Goal: Task Accomplishment & Management: Manage account settings

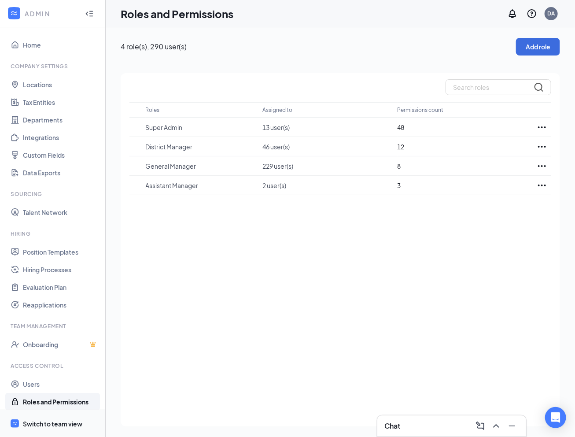
click at [58, 422] on div "Switch to team view" at bounding box center [52, 423] width 59 height 9
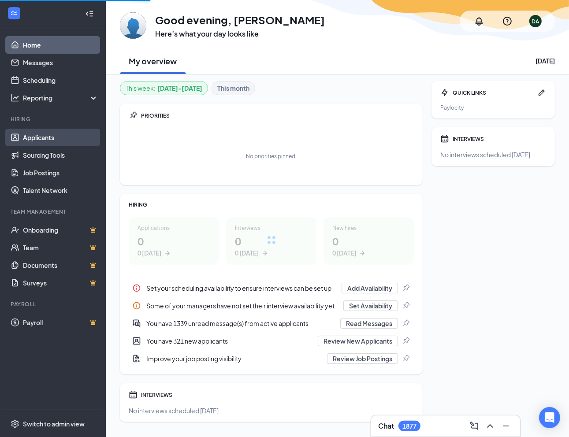
click at [60, 139] on link "Applicants" at bounding box center [60, 138] width 75 height 18
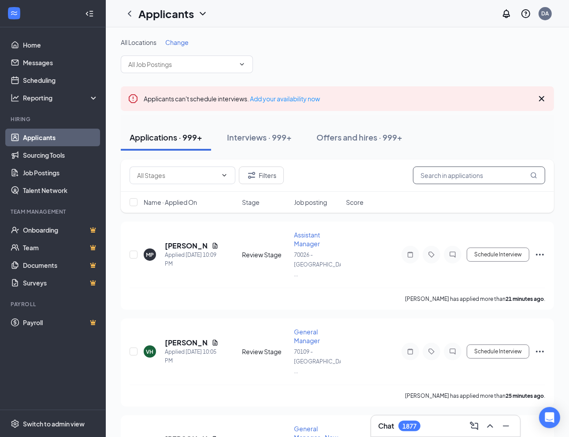
click at [452, 174] on input "text" at bounding box center [479, 175] width 132 height 18
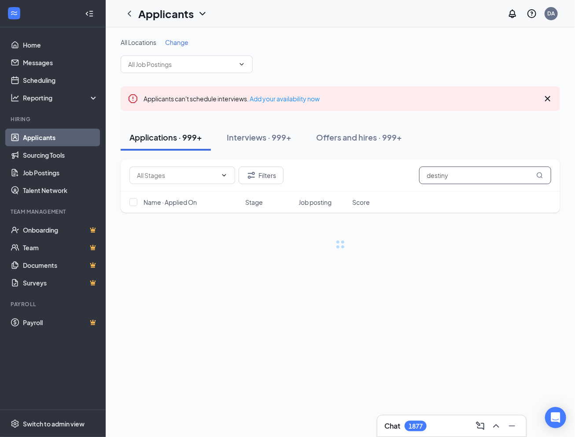
type input "destiny"
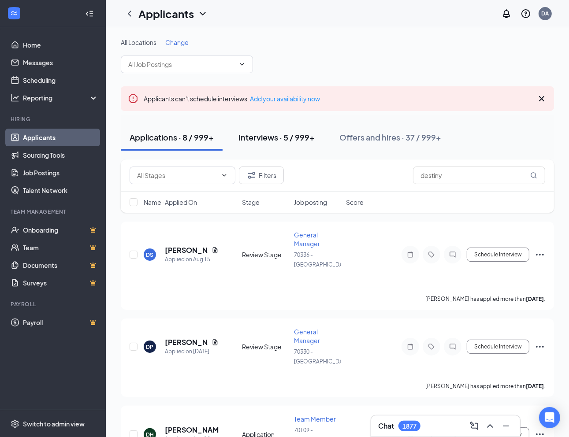
click at [285, 126] on button "Interviews · 5 / 999+" at bounding box center [276, 137] width 94 height 26
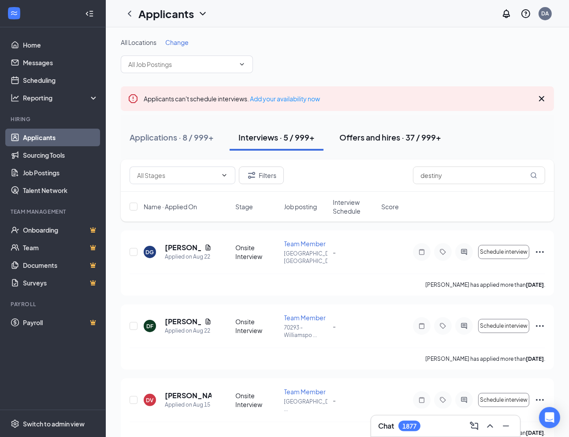
click at [401, 135] on div "Offers and hires · 37 / 999+" at bounding box center [390, 137] width 102 height 11
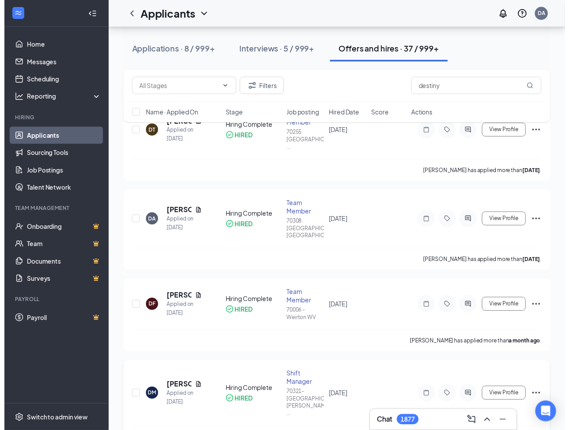
scroll to position [352, 0]
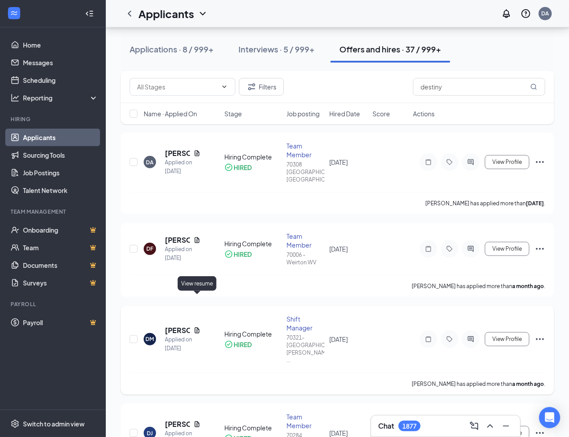
click at [194, 327] on icon "Document" at bounding box center [196, 330] width 7 height 7
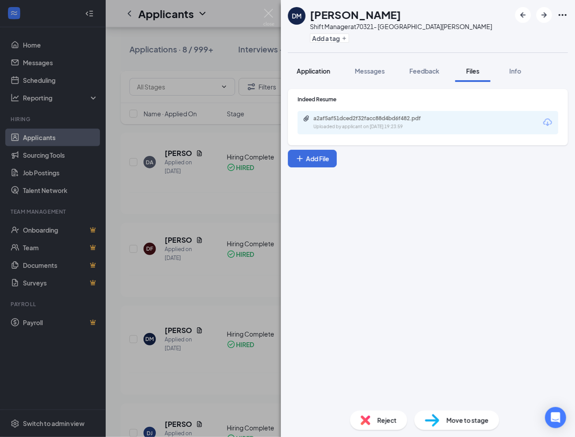
click at [316, 74] on span "Application" at bounding box center [313, 71] width 33 height 8
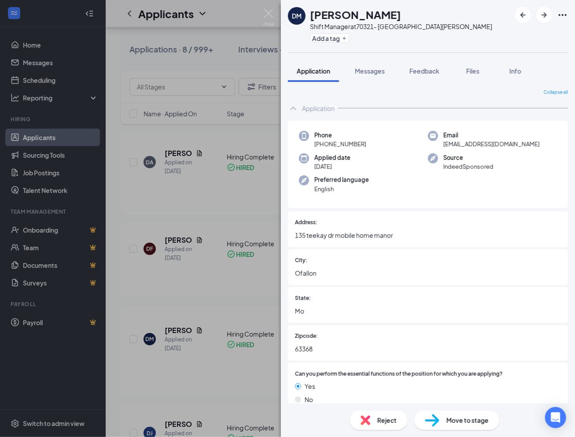
click at [171, 59] on div "DM Destiny Mathis Shift Manager at 70321- St Peters MO Add a tag Application Me…" at bounding box center [287, 218] width 575 height 437
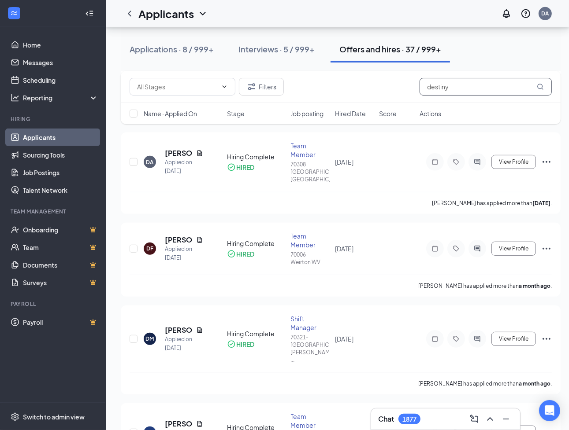
drag, startPoint x: 465, startPoint y: 93, endPoint x: 407, endPoint y: 85, distance: 59.0
click at [322, 83] on div "Filters destiny" at bounding box center [340, 87] width 422 height 18
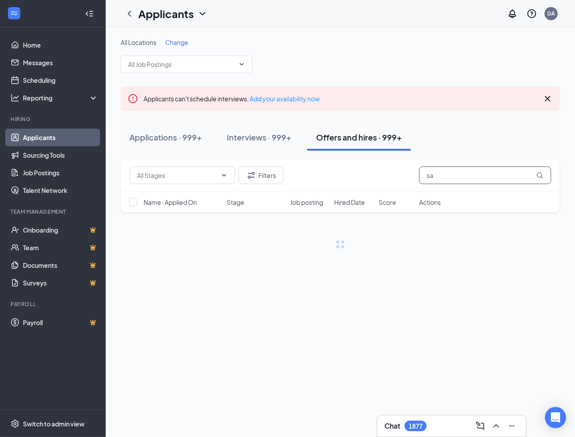
type input "s"
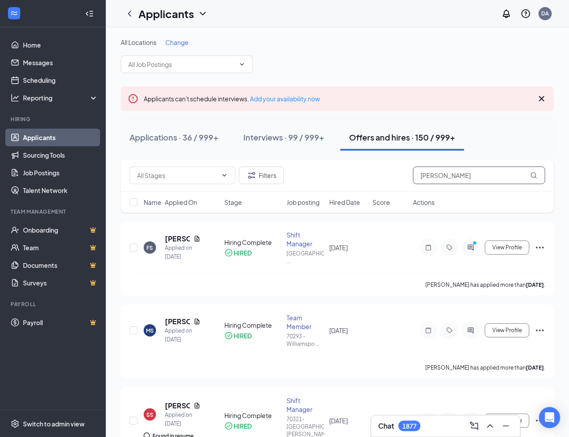
drag, startPoint x: 461, startPoint y: 181, endPoint x: 377, endPoint y: 177, distance: 84.6
click at [377, 177] on div "Filters smith" at bounding box center [336, 175] width 415 height 18
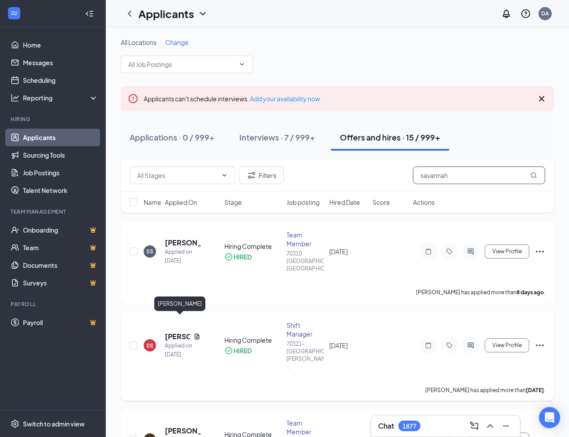
type input "savannah"
click at [175, 332] on h5 "Savannah Smith" at bounding box center [177, 337] width 25 height 10
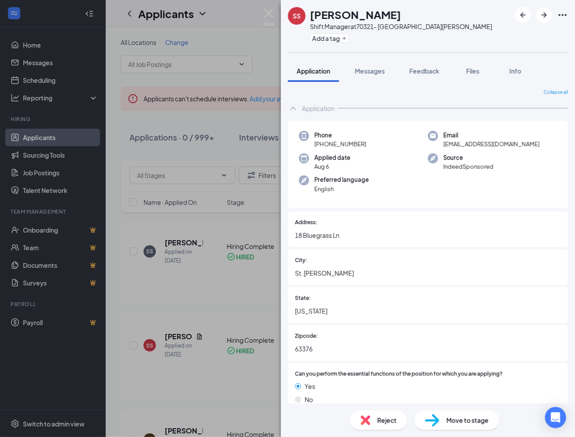
click at [16, 43] on div "SS Savannah Smith Shift Manager at 70321- St Peters MO Add a tag Application Me…" at bounding box center [287, 218] width 575 height 437
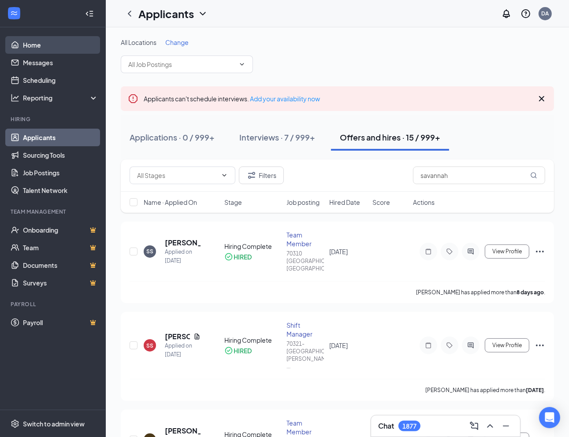
click at [29, 49] on link "Home" at bounding box center [60, 45] width 75 height 18
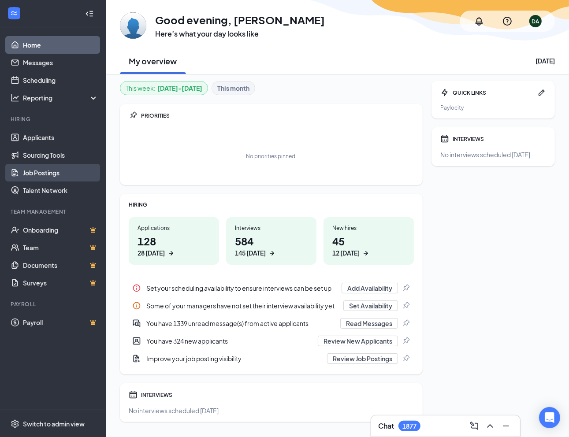
click at [52, 173] on link "Job Postings" at bounding box center [60, 173] width 75 height 18
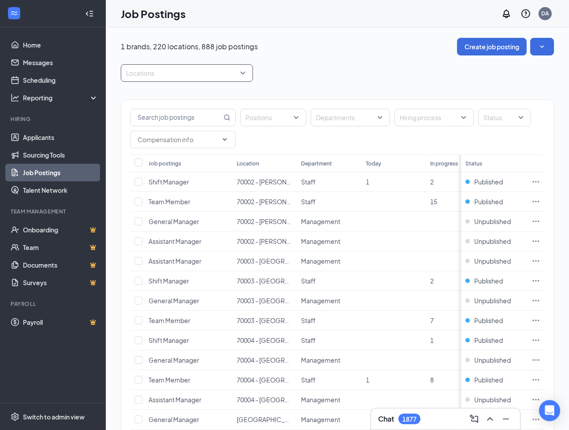
click at [176, 74] on div at bounding box center [182, 73] width 119 height 14
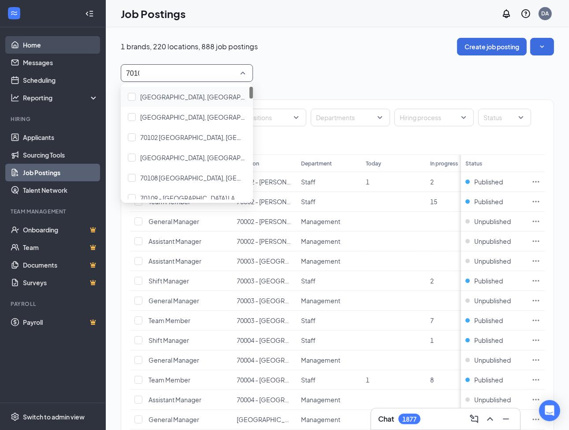
type input "70109"
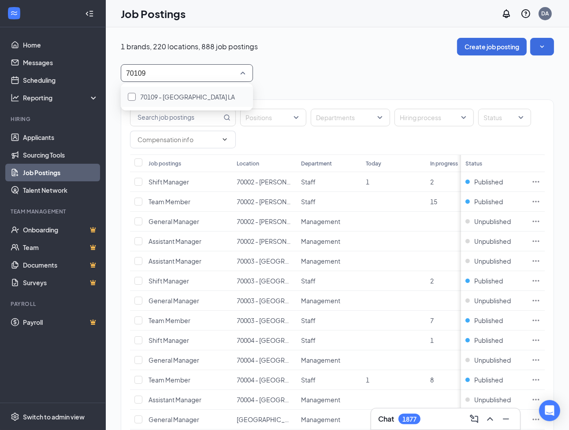
click at [214, 97] on div "70109 - [GEOGRAPHIC_DATA] LA" at bounding box center [187, 97] width 118 height 10
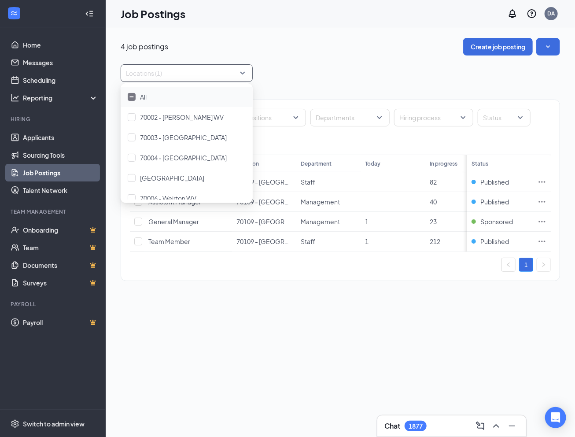
click at [378, 24] on div "Job Postings DA" at bounding box center [340, 13] width 469 height 27
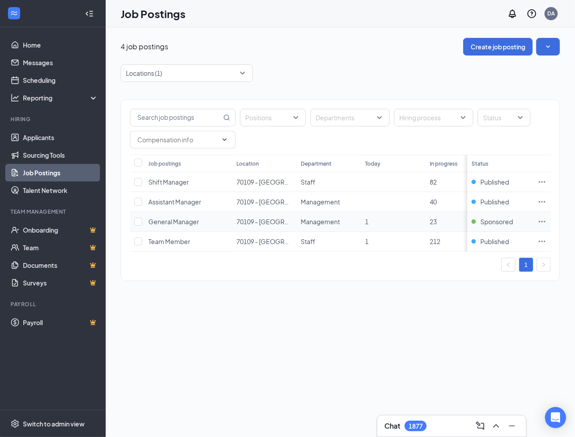
click at [542, 220] on icon "Ellipses" at bounding box center [542, 221] width 9 height 9
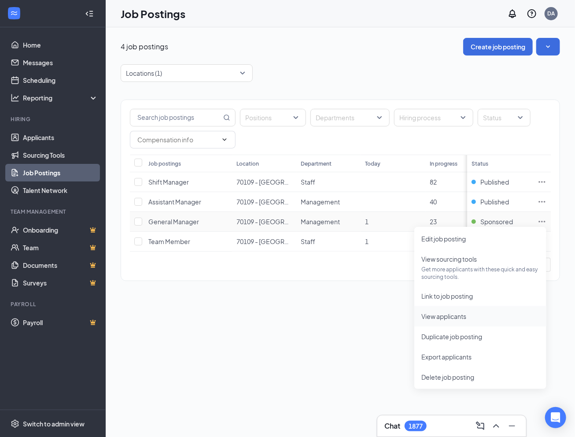
click at [453, 315] on span "View applicants" at bounding box center [443, 316] width 45 height 8
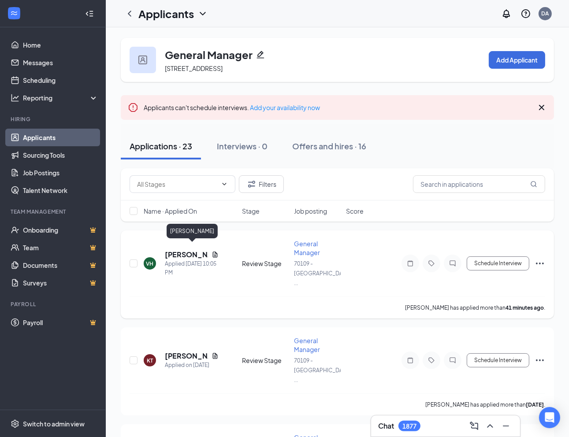
click at [184, 250] on h5 "[PERSON_NAME]" at bounding box center [186, 255] width 43 height 10
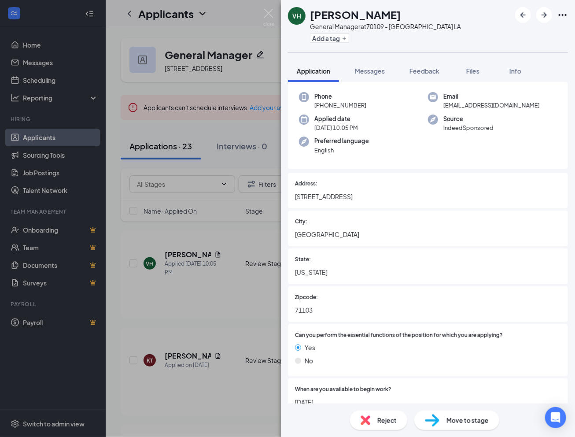
scroll to position [25, 0]
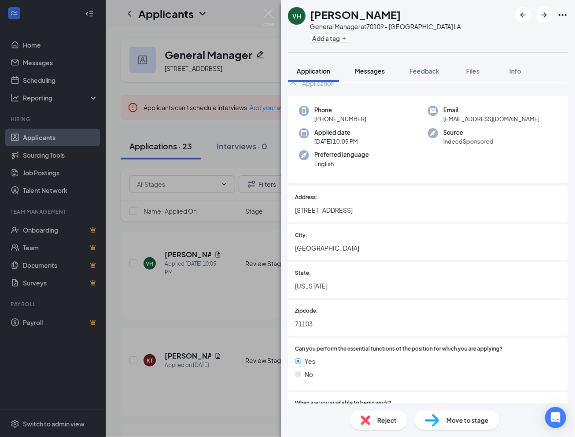
click at [375, 74] on span "Messages" at bounding box center [370, 71] width 30 height 8
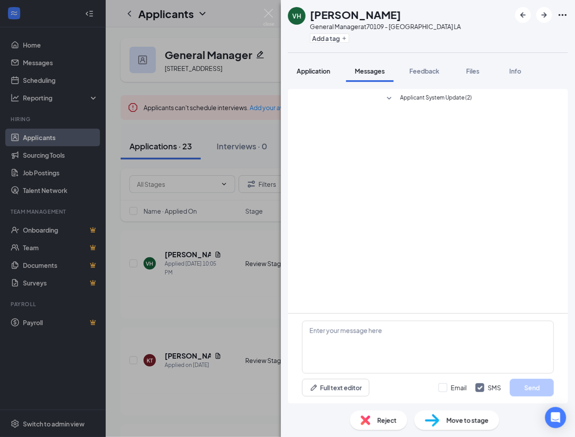
click at [313, 74] on span "Application" at bounding box center [313, 71] width 33 height 8
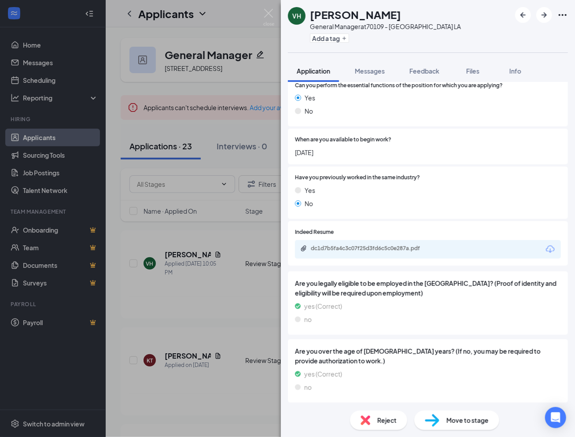
scroll to position [289, 0]
click at [377, 247] on div "dc1d7b5fa4c3c07f25d3fd6c5c0e287a.pdf" at bounding box center [372, 247] width 123 height 7
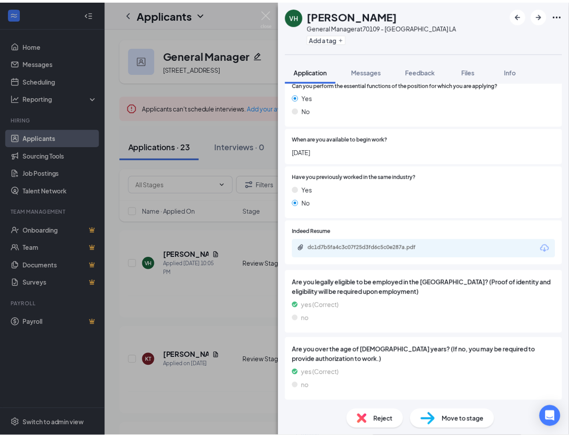
scroll to position [286, 0]
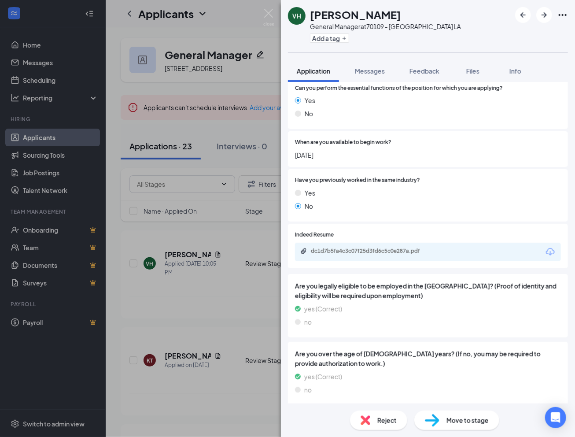
click at [185, 299] on div "VH [PERSON_NAME] General Manager at 70109 - [GEOGRAPHIC_DATA] LA Add a tag Appl…" at bounding box center [287, 218] width 575 height 437
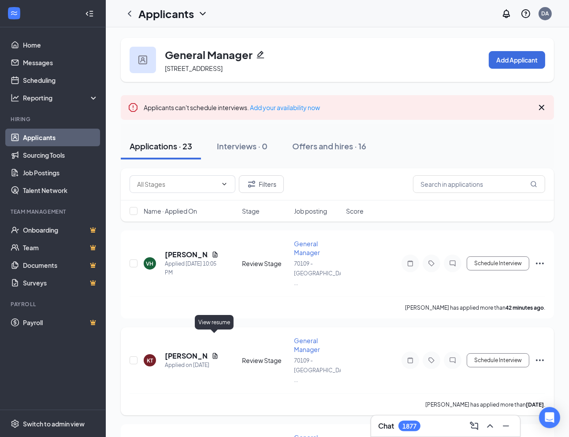
click at [215, 352] on icon "Document" at bounding box center [214, 355] width 7 height 7
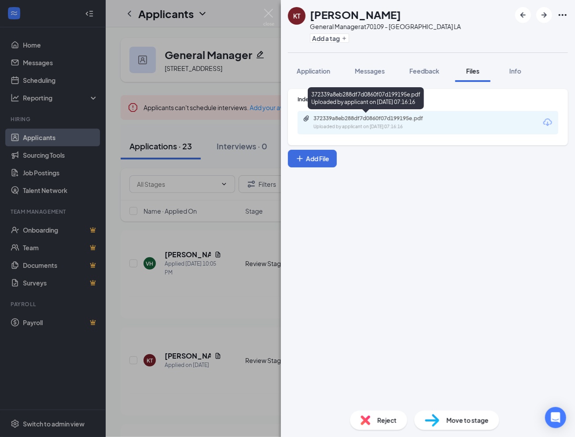
click at [403, 126] on div "Uploaded by applicant on [DATE] 07:16:16" at bounding box center [380, 126] width 132 height 7
click at [387, 421] on span "Reject" at bounding box center [386, 420] width 19 height 10
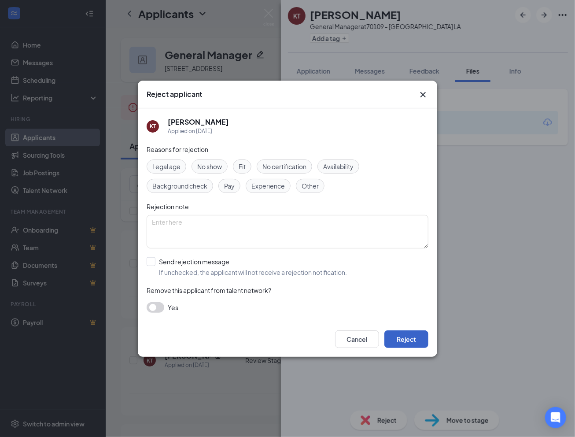
click at [418, 343] on button "Reject" at bounding box center [406, 339] width 44 height 18
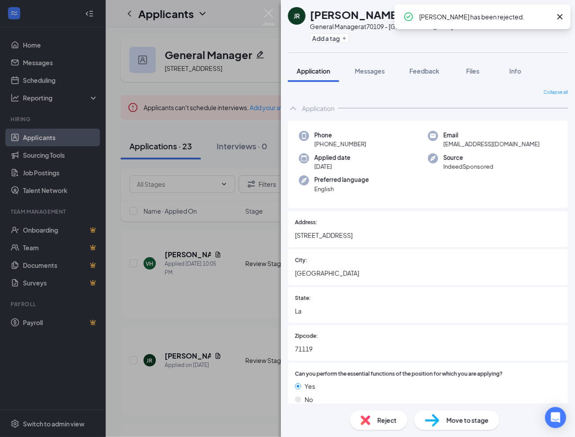
click at [217, 336] on div "JR [PERSON_NAME] General Manager at 70109 - [GEOGRAPHIC_DATA] LA Add a tag Appl…" at bounding box center [287, 218] width 575 height 437
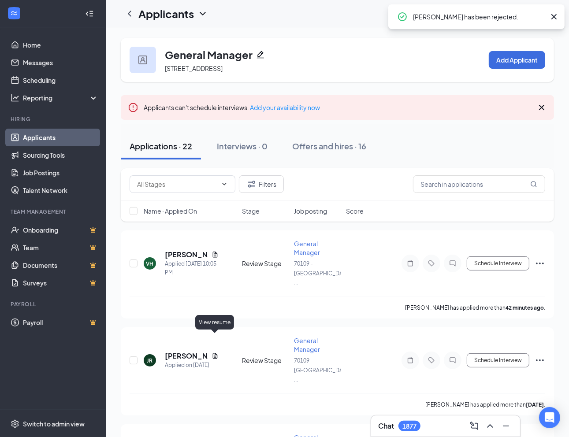
click at [217, 352] on icon "Document" at bounding box center [214, 355] width 7 height 7
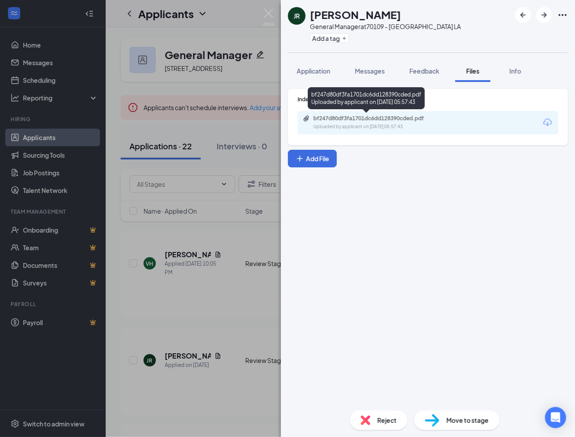
click at [391, 127] on div "Uploaded by applicant on [DATE] 05:57:43" at bounding box center [380, 126] width 132 height 7
click at [162, 313] on div "JR [PERSON_NAME] General Manager at 70109 - [GEOGRAPHIC_DATA] LA Add a tag Appl…" at bounding box center [287, 218] width 575 height 437
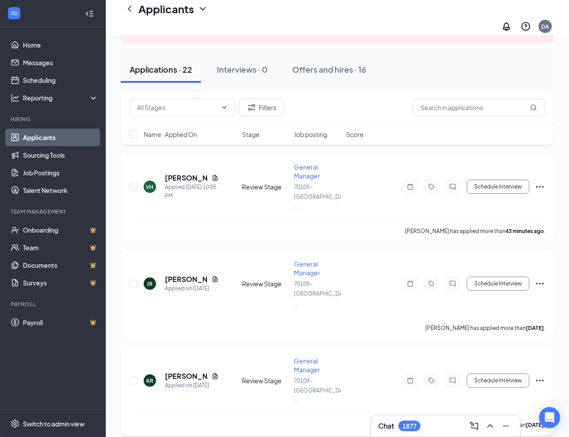
scroll to position [88, 0]
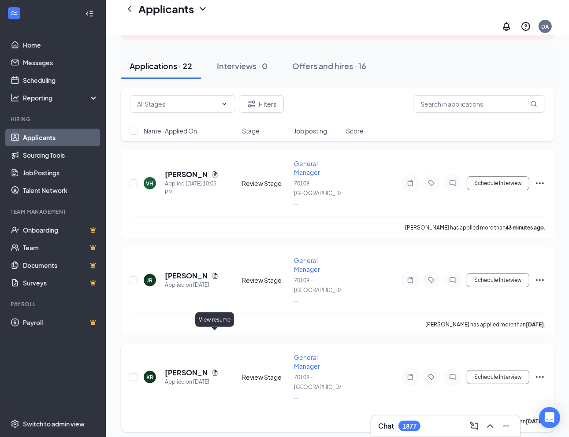
click at [215, 369] on icon "Document" at bounding box center [214, 372] width 5 height 6
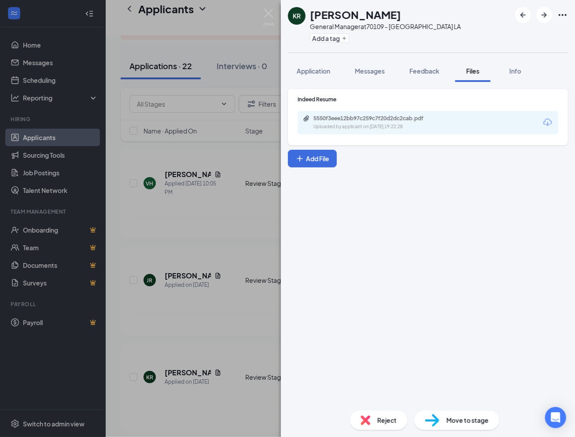
click at [414, 113] on div "5550f3eee12bb97c259c7f20d2dc2cab.pdf Uploaded by applicant on [DATE] 19:22:28" at bounding box center [428, 122] width 261 height 23
click at [394, 125] on div "Uploaded by applicant on [DATE] 19:22:28" at bounding box center [380, 126] width 132 height 7
click at [177, 401] on div "KR [PERSON_NAME] General Manager at 70109 - Shreveport LA Add a tag Application…" at bounding box center [287, 218] width 575 height 437
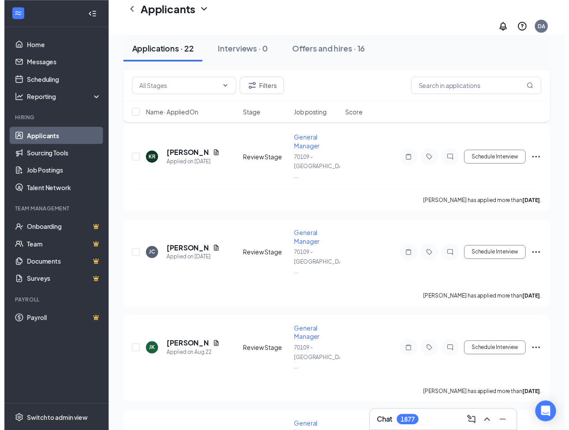
scroll to position [308, 0]
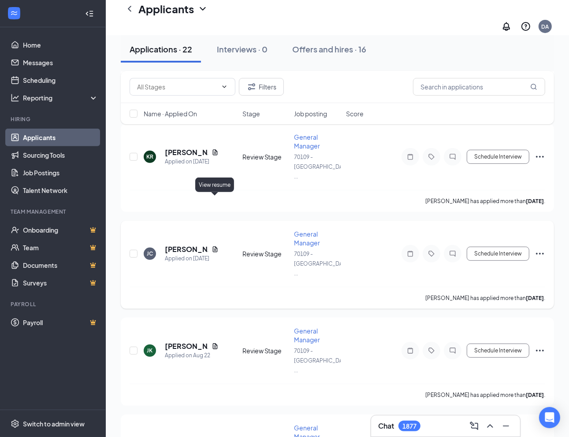
click at [214, 246] on icon "Document" at bounding box center [214, 249] width 7 height 7
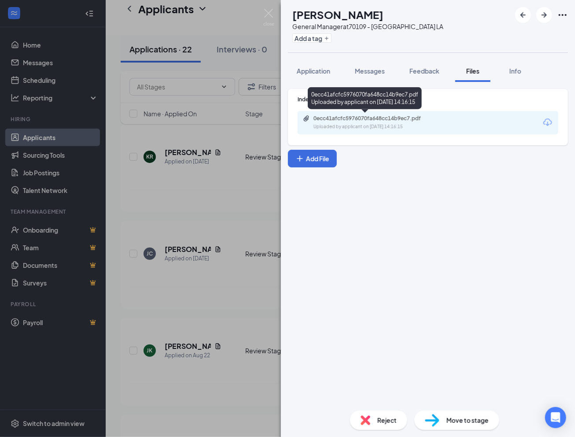
click at [425, 123] on div "Uploaded by applicant on [DATE] 14:16:15" at bounding box center [380, 126] width 132 height 7
click at [236, 261] on div "[PERSON_NAME] General Manager at 70109 - Shreveport LA Add a tag Application Me…" at bounding box center [287, 218] width 575 height 437
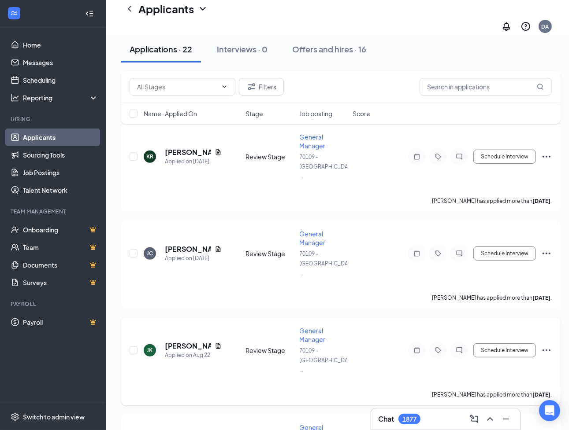
click at [208, 341] on div "[PERSON_NAME]" at bounding box center [193, 346] width 57 height 10
click at [216, 343] on icon "Document" at bounding box center [218, 346] width 5 height 6
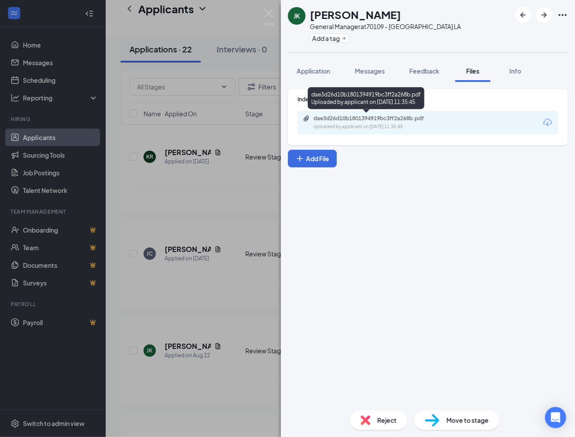
click at [362, 129] on div "Uploaded by applicant on [DATE] 11:35:45" at bounding box center [380, 126] width 132 height 7
drag, startPoint x: 187, startPoint y: 360, endPoint x: 204, endPoint y: 371, distance: 20.4
click at [181, 361] on div "[PERSON_NAME] General Manager at 70109 - Shreveport LA Add a tag Application Me…" at bounding box center [287, 218] width 575 height 437
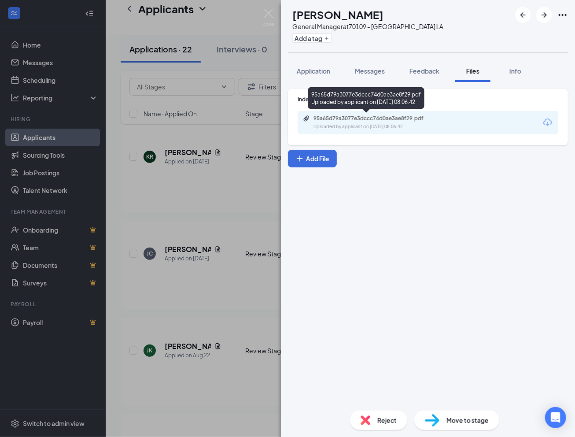
click at [392, 117] on div "95a65d79a3077e3dccc74d0ae3ae8f29.pdf" at bounding box center [375, 118] width 123 height 7
click at [230, 428] on div "[PERSON_NAME] [PERSON_NAME] General Manager at 70109 - Shreveport LA Add a tag …" at bounding box center [287, 218] width 575 height 437
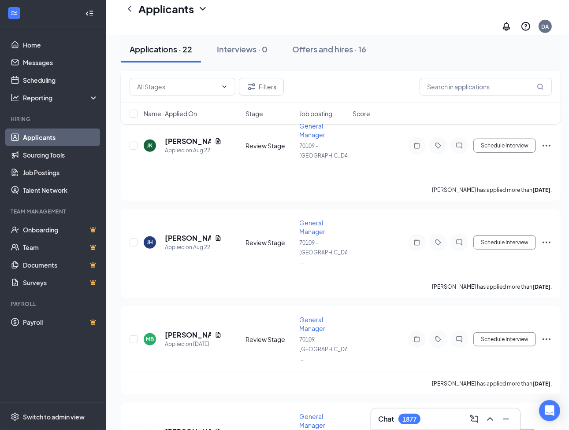
scroll to position [528, 0]
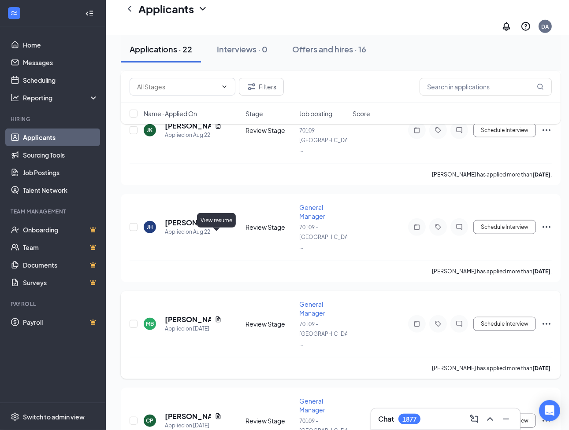
click at [215, 316] on icon "Document" at bounding box center [217, 319] width 7 height 7
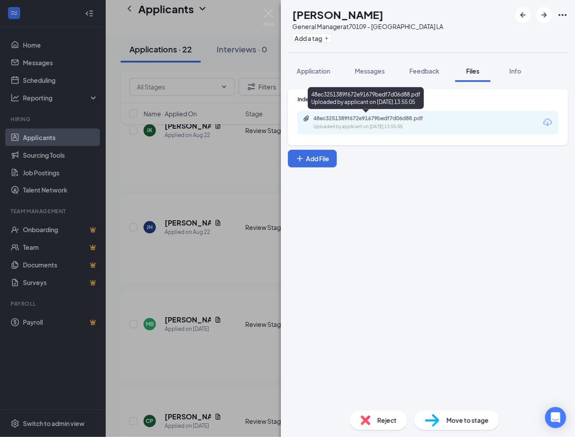
click at [386, 125] on div "Uploaded by applicant on [DATE] 13:55:05" at bounding box center [380, 126] width 132 height 7
click at [187, 366] on div "MB [PERSON_NAME] General Manager at 70109 - Shreveport LA Add a tag Application…" at bounding box center [287, 218] width 575 height 437
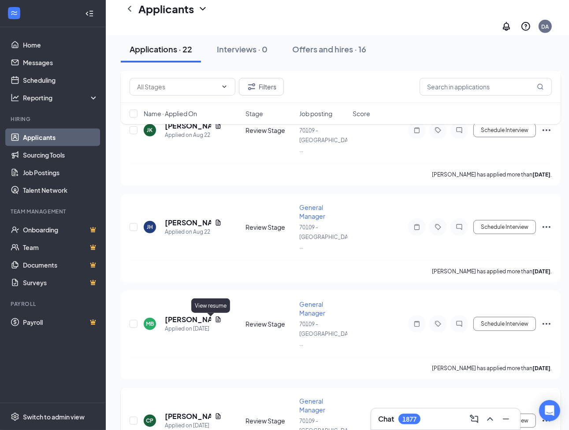
click at [214, 413] on icon "Document" at bounding box center [217, 416] width 7 height 7
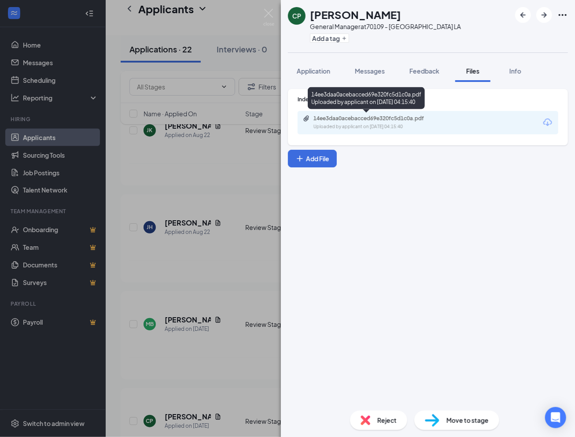
click at [362, 123] on div "14ee3daa0acebacced69e320fc5d1c0a.pdf Uploaded by applicant on [DATE] 04:15:40" at bounding box center [374, 122] width 143 height 15
click at [165, 375] on div "CP [PERSON_NAME] General Manager at 70109 - [GEOGRAPHIC_DATA] LA Add a tag Appl…" at bounding box center [287, 218] width 575 height 437
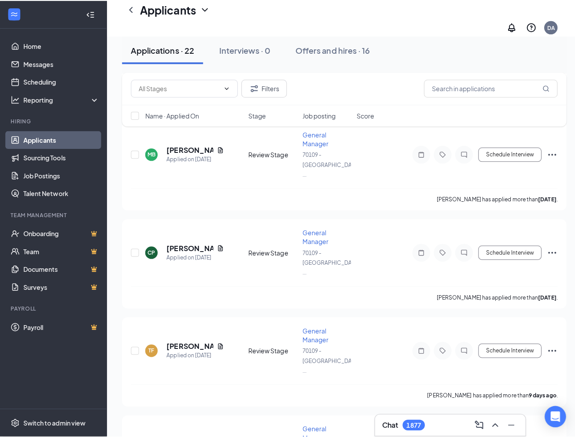
scroll to position [705, 0]
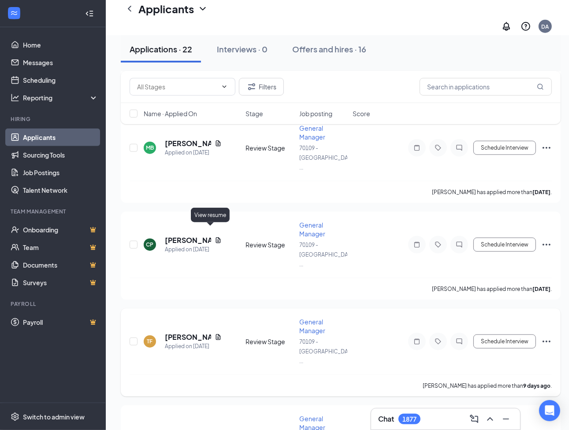
click at [214, 334] on icon "Document" at bounding box center [217, 337] width 7 height 7
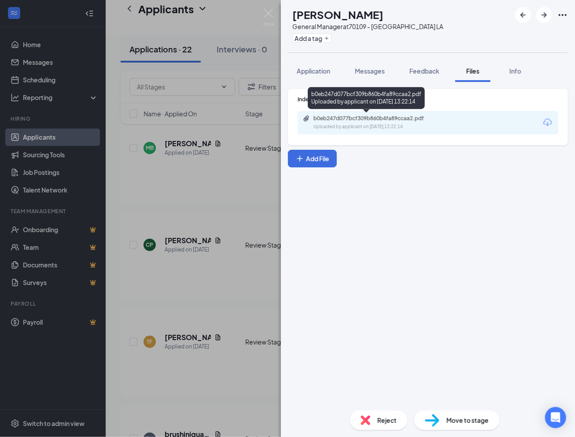
click at [371, 115] on div "b0eb247d077bcf309b860b4fa89ccaa2.pdf" at bounding box center [375, 118] width 123 height 7
click at [219, 301] on div "TF [PERSON_NAME] General Manager at 70109 - Shreveport LA Add a tag Application…" at bounding box center [287, 218] width 575 height 437
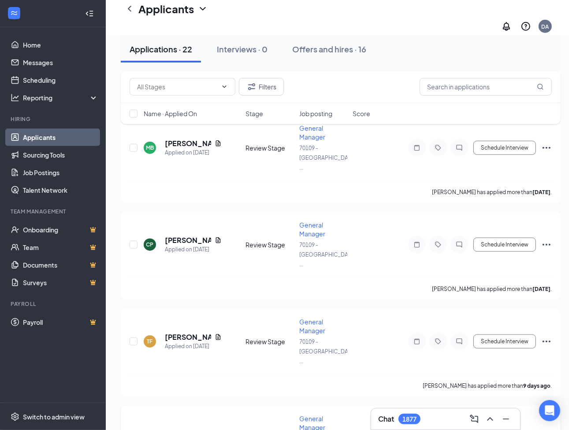
click at [211, 429] on div "brushiniqua [PERSON_NAME]" at bounding box center [193, 434] width 57 height 10
click at [215, 431] on icon "Document" at bounding box center [217, 434] width 7 height 7
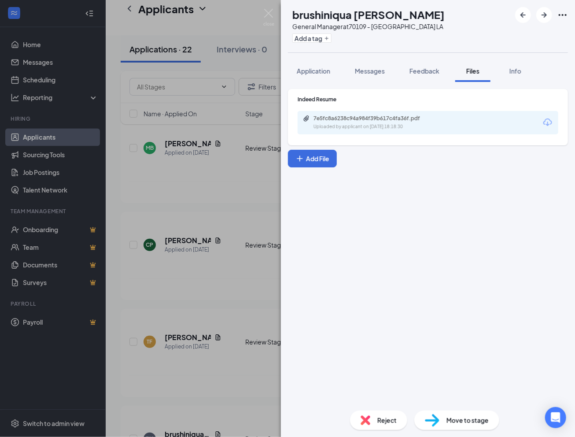
click at [396, 132] on div "7e5fc8a6238c94a984f39b617c4fa36f.pdf Uploaded by applicant on [DATE] 18:18:30" at bounding box center [428, 122] width 261 height 23
click at [390, 122] on div "7e5fc8a6238c94a984f39b617c4fa36f.pdf Uploaded by applicant on [DATE] 18:18:30" at bounding box center [374, 122] width 143 height 15
click at [205, 355] on div "BH [PERSON_NAME] General Manager at 70109 - Shreveport LA Add a tag Application…" at bounding box center [287, 218] width 575 height 437
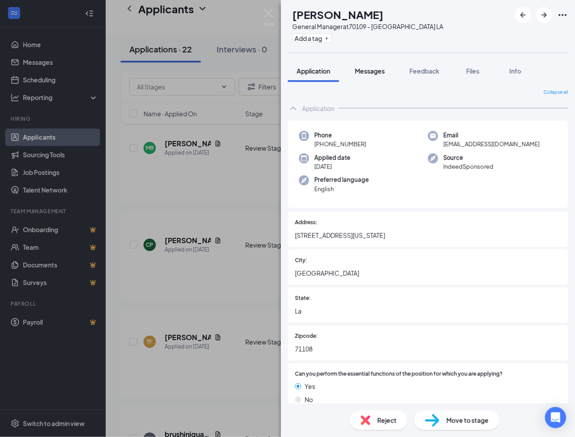
drag, startPoint x: 365, startPoint y: 70, endPoint x: 394, endPoint y: 67, distance: 29.2
click at [365, 70] on span "Messages" at bounding box center [370, 71] width 30 height 8
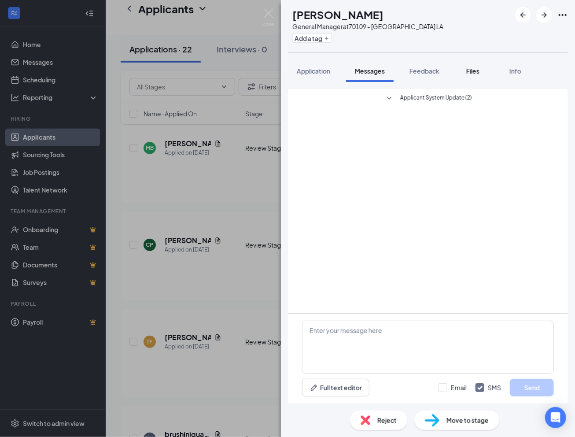
click at [477, 72] on span "Files" at bounding box center [472, 71] width 13 height 8
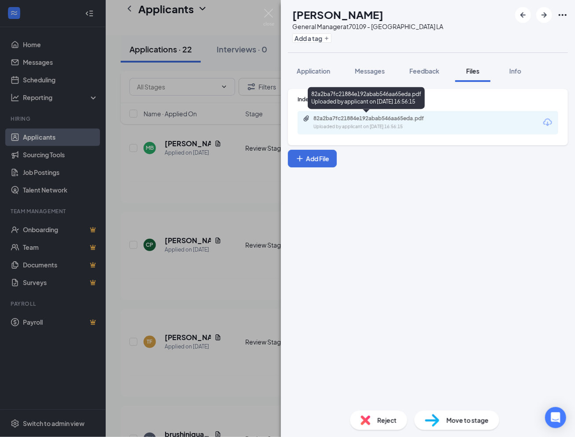
click at [328, 125] on div "Uploaded by applicant on [DATE] 16:56:15" at bounding box center [380, 126] width 132 height 7
click at [201, 387] on div "KM [PERSON_NAME] General Manager at 70109 - [GEOGRAPHIC_DATA] LA Add a tag Appl…" at bounding box center [287, 218] width 575 height 437
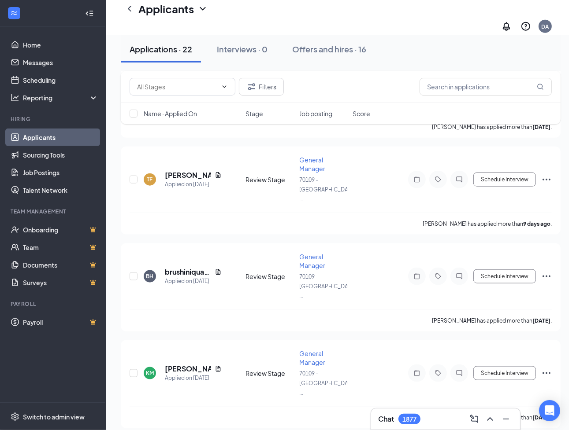
scroll to position [881, 0]
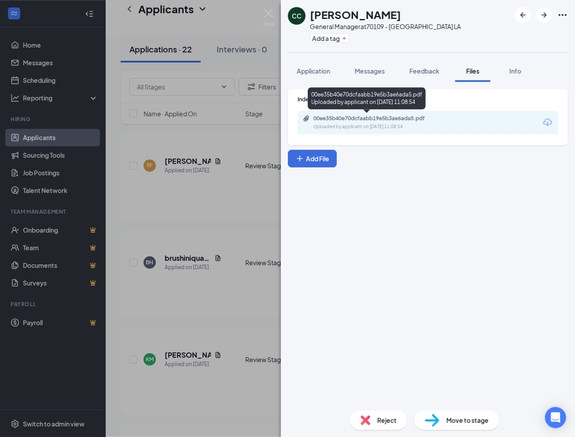
click at [364, 121] on div "00ee35b40e70dcfaabb19e5b3ae6ada5.pdf" at bounding box center [375, 118] width 123 height 7
click at [216, 371] on div "CC [PERSON_NAME] General Manager at 70109 - Shreveport LA Add a tag Application…" at bounding box center [287, 218] width 575 height 437
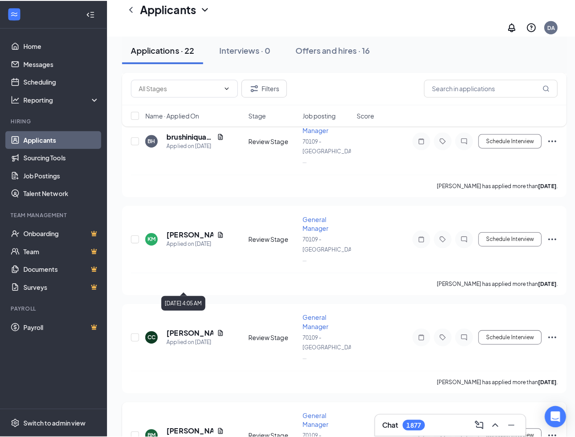
scroll to position [1013, 0]
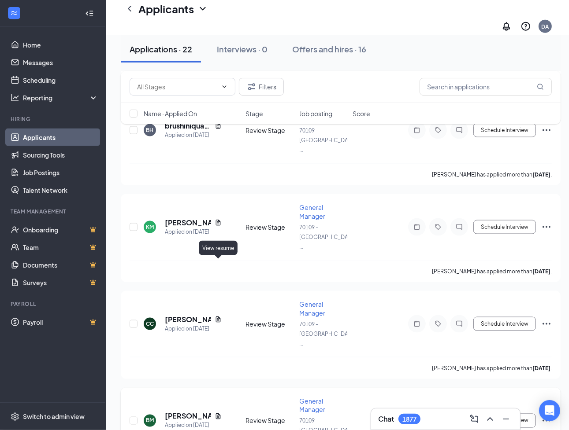
click at [218, 413] on icon "Document" at bounding box center [217, 416] width 7 height 7
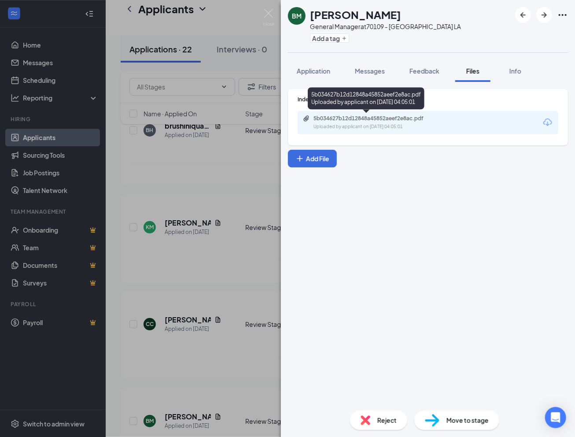
click at [393, 124] on div "Uploaded by applicant on [DATE] 04:05:01" at bounding box center [380, 126] width 132 height 7
click at [189, 306] on div "BM [PERSON_NAME] General Manager at 70109 - Shreveport LA Add a tag Application…" at bounding box center [287, 218] width 575 height 437
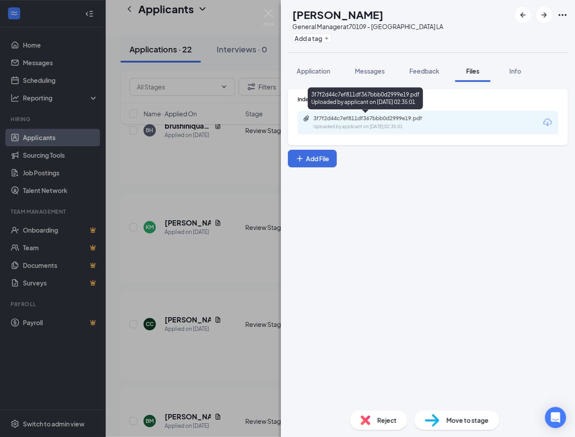
click at [318, 120] on div "3f7f2d44c7ef811df367bbb0d2999e19.pdf" at bounding box center [375, 118] width 123 height 7
click at [189, 398] on div "PH [PERSON_NAME] General Manager at 70109 - Shreveport LA Add a tag Application…" at bounding box center [287, 218] width 575 height 437
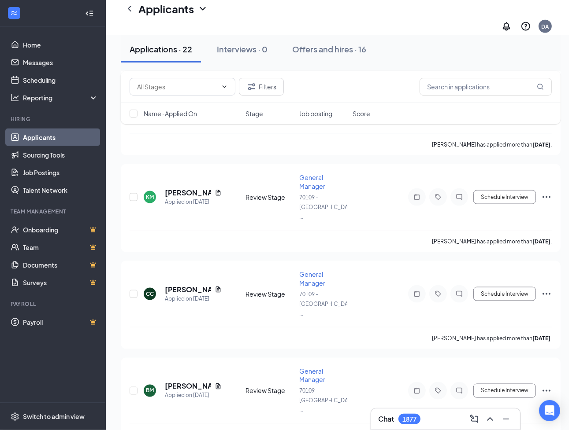
scroll to position [1057, 0]
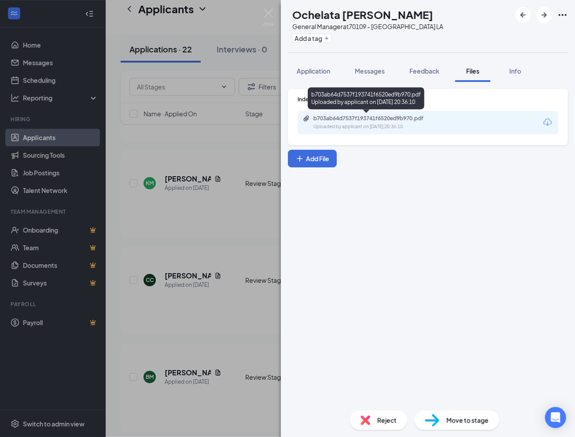
click at [430, 121] on div "b703ab64d7537f193741f6520ed9b970.pdf" at bounding box center [375, 118] width 123 height 7
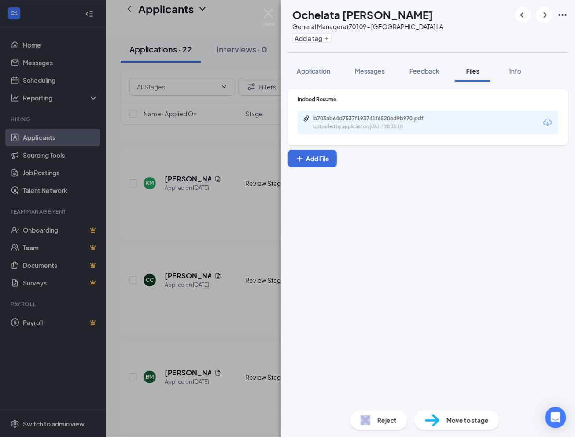
drag, startPoint x: 367, startPoint y: 429, endPoint x: 376, endPoint y: 427, distance: 8.7
click at [376, 427] on div "Reject" at bounding box center [378, 419] width 57 height 19
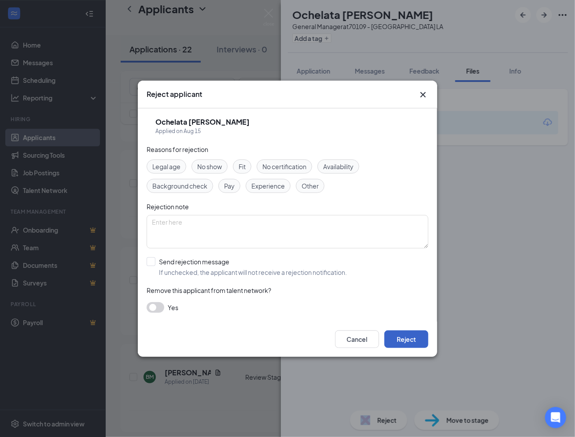
click at [403, 336] on button "Reject" at bounding box center [406, 339] width 44 height 18
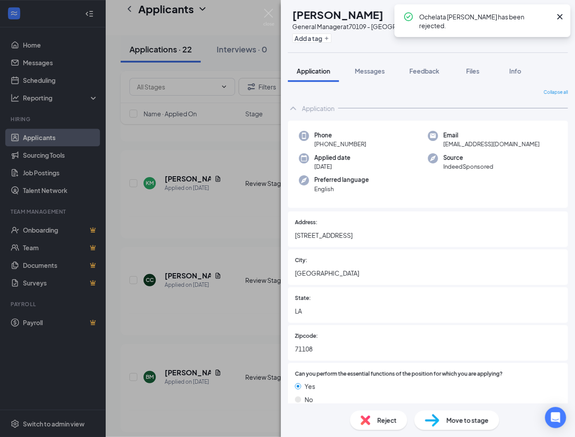
click at [204, 366] on div "SB [PERSON_NAME] General Manager at 70109 - [GEOGRAPHIC_DATA] LA Add a tag Appl…" at bounding box center [287, 218] width 575 height 437
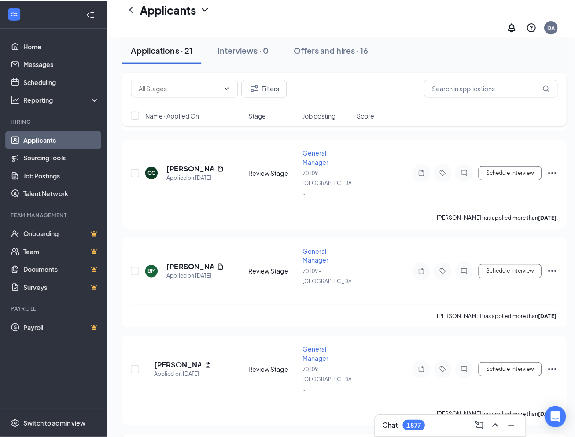
scroll to position [1189, 0]
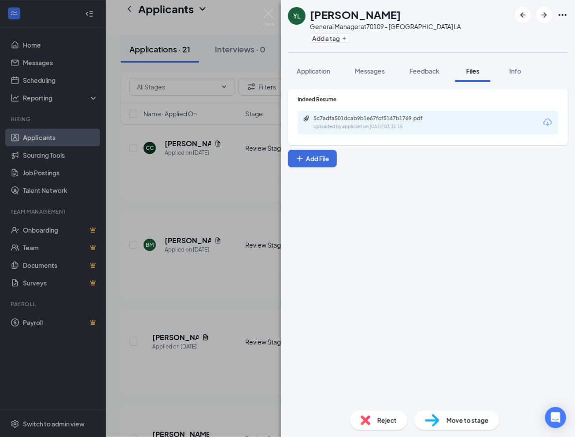
click at [393, 131] on div "5c7adfa501dcab9b1e67fcf5147b1769.pdf Uploaded by applicant on [DATE] 03:31:15" at bounding box center [428, 122] width 261 height 23
click at [393, 130] on div "5c7adfa501dcab9b1e67fcf5147b1769.pdf Uploaded by applicant on [DATE] 03:31:15" at bounding box center [428, 122] width 261 height 23
click at [395, 126] on div "Uploaded by applicant on [DATE] 03:31:15" at bounding box center [380, 126] width 132 height 7
click at [381, 410] on div "Reject Move to stage" at bounding box center [428, 419] width 294 height 33
click at [388, 420] on span "Reject" at bounding box center [386, 420] width 19 height 10
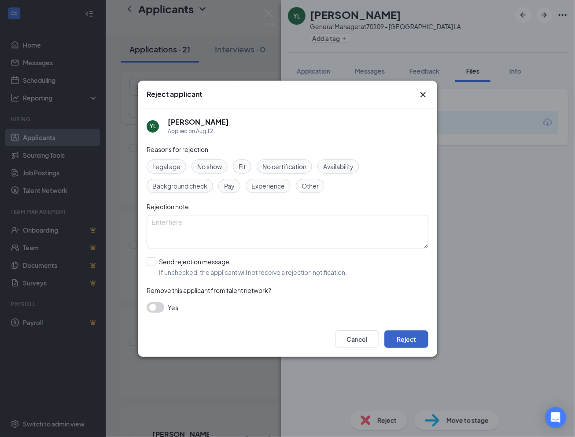
click at [407, 335] on button "Reject" at bounding box center [406, 339] width 44 height 18
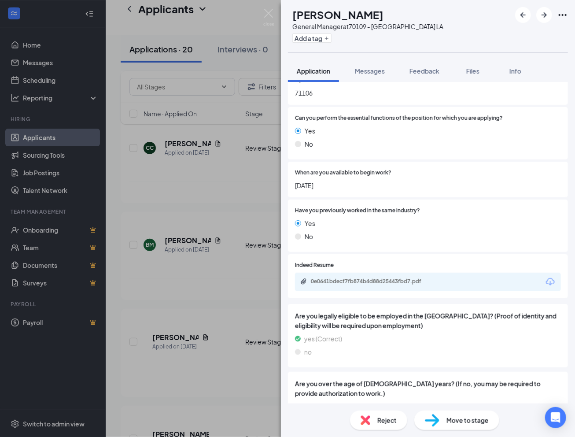
scroll to position [308, 0]
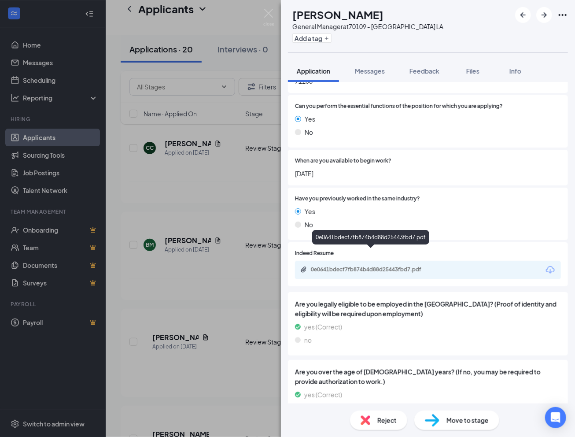
click at [358, 266] on div "0e0641bdecf7fb874b4d88d25443fbd7.pdf" at bounding box center [372, 269] width 123 height 7
click at [377, 423] on div "Reject" at bounding box center [378, 419] width 57 height 19
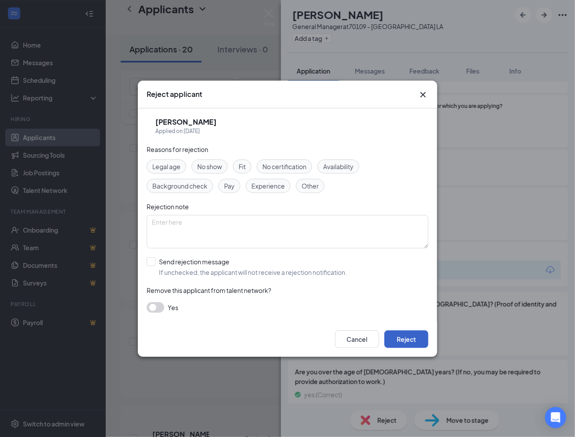
click at [415, 339] on button "Reject" at bounding box center [406, 339] width 44 height 18
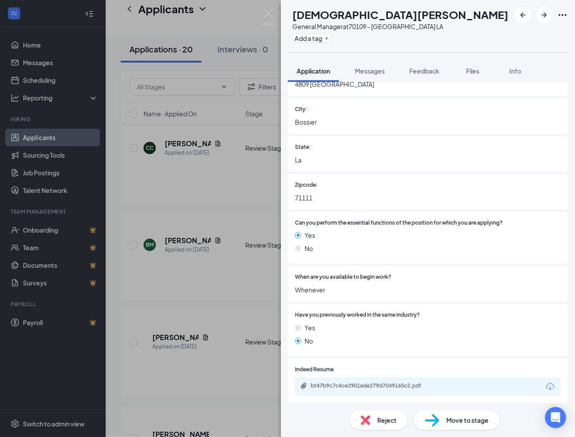
scroll to position [220, 0]
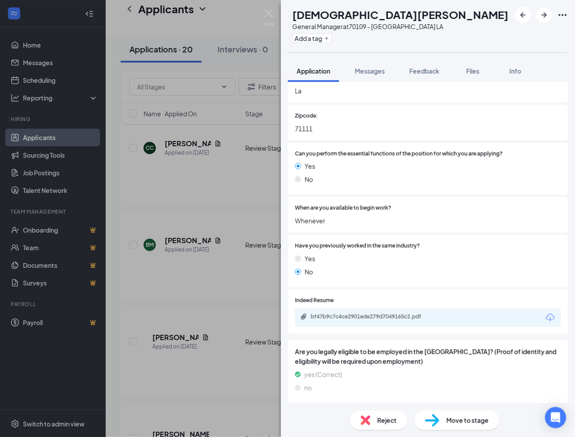
click at [352, 311] on div "bf47b9c7c4ce2901ede279d7049165c2.pdf" at bounding box center [428, 317] width 266 height 18
click at [352, 318] on div "bf47b9c7c4ce2901ede279d7049165c2.pdf" at bounding box center [372, 316] width 123 height 7
click at [384, 423] on span "Reject" at bounding box center [386, 420] width 19 height 10
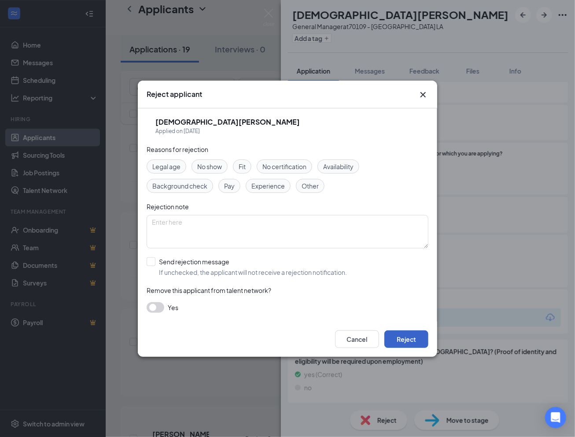
click at [409, 337] on button "Reject" at bounding box center [406, 339] width 44 height 18
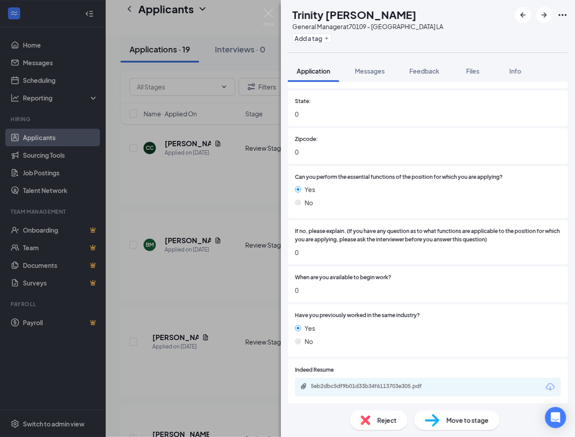
scroll to position [264, 0]
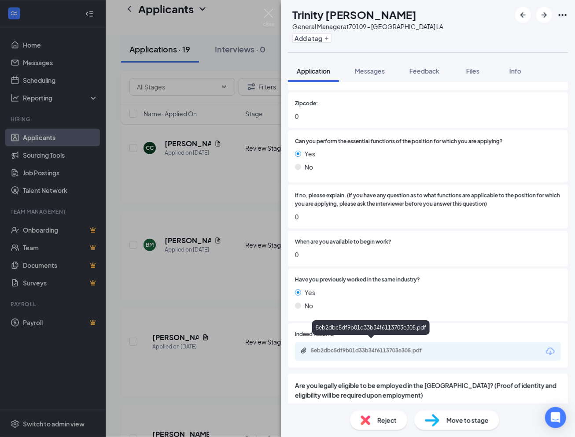
click at [351, 347] on div "5eb2dbc5df9b01d33b34f6113703e305.pdf" at bounding box center [372, 350] width 123 height 7
click at [383, 418] on span "Reject" at bounding box center [386, 420] width 19 height 10
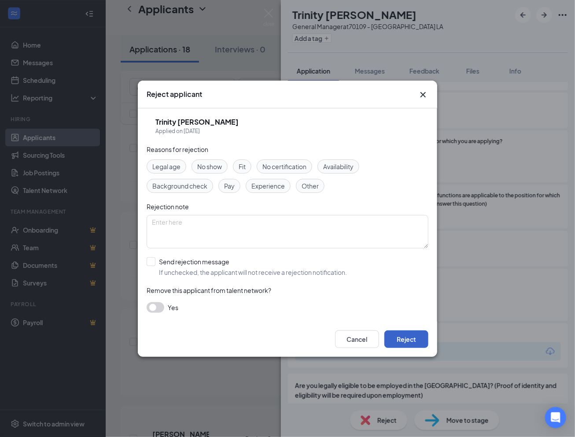
click at [406, 332] on button "Reject" at bounding box center [406, 339] width 44 height 18
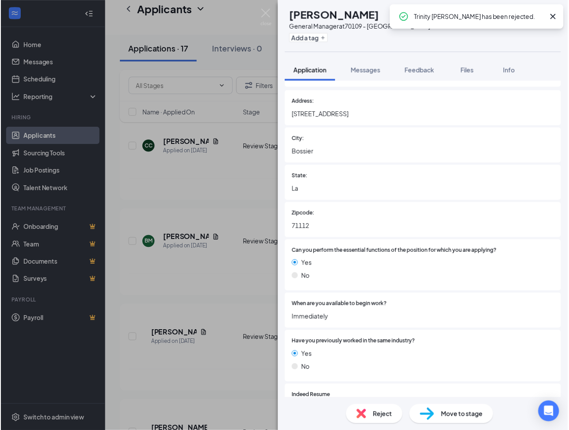
scroll to position [176, 0]
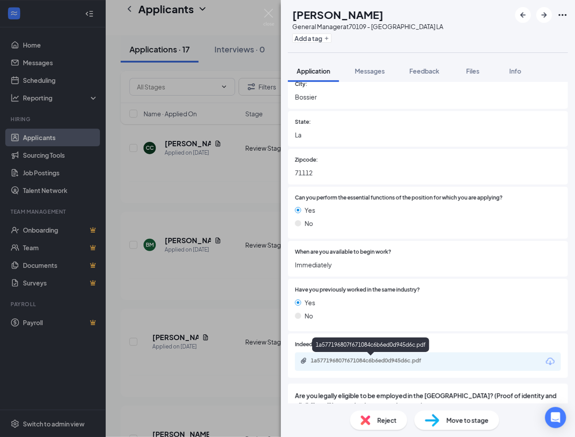
click at [385, 360] on div "1a577196807f671084c6b6ed0d945d6c.pdf" at bounding box center [372, 360] width 123 height 7
click at [225, 310] on div "SC [PERSON_NAME] General Manager at 70109 - [GEOGRAPHIC_DATA] LA Add a tag Appl…" at bounding box center [287, 218] width 575 height 437
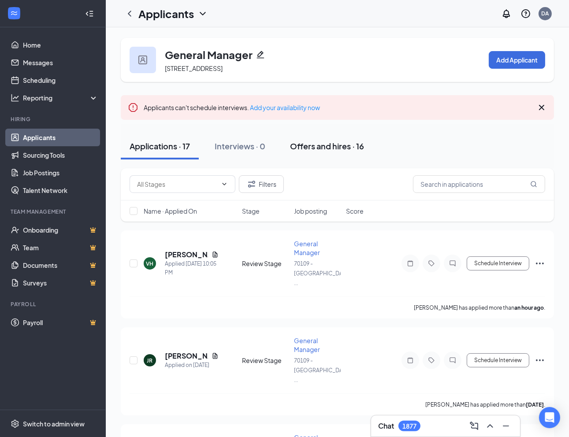
click at [310, 148] on div "Offers and hires · 16" at bounding box center [327, 145] width 74 height 11
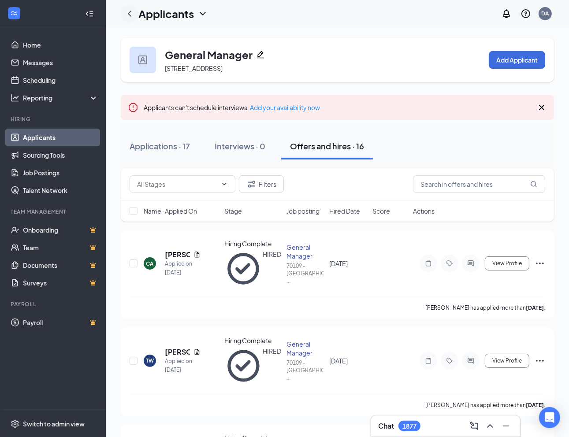
click at [132, 13] on icon "ChevronLeft" at bounding box center [129, 13] width 11 height 11
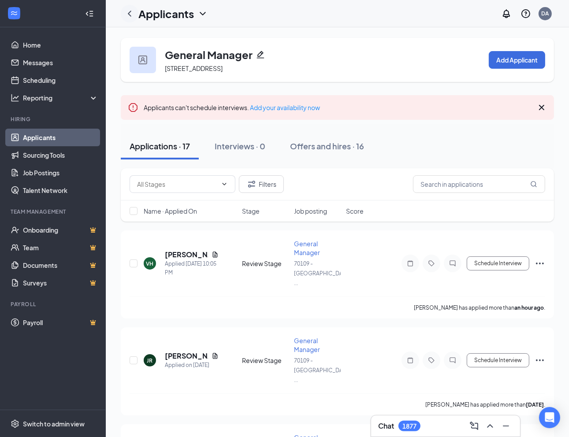
click at [132, 13] on icon "ChevronLeft" at bounding box center [129, 13] width 11 height 11
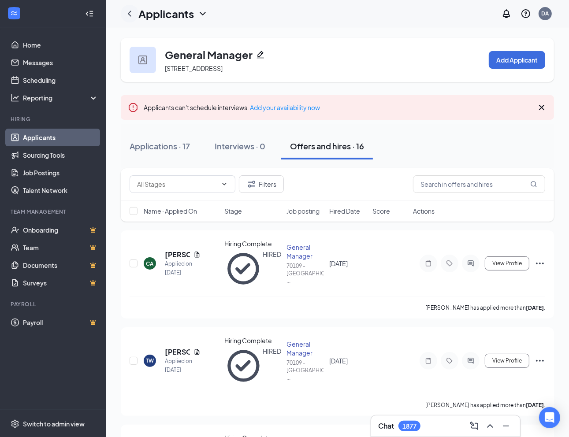
click at [132, 13] on icon "ChevronLeft" at bounding box center [129, 13] width 11 height 11
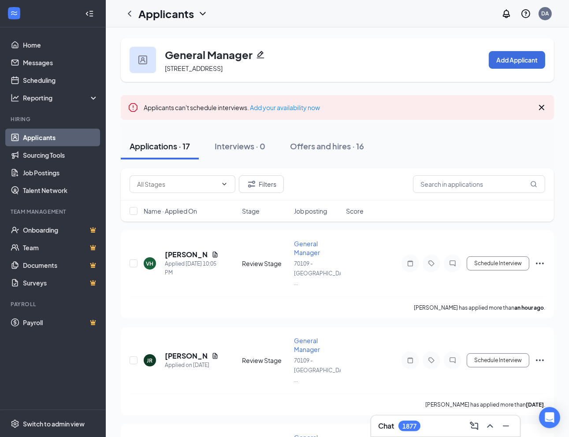
click at [48, 135] on link "Applicants" at bounding box center [60, 138] width 75 height 18
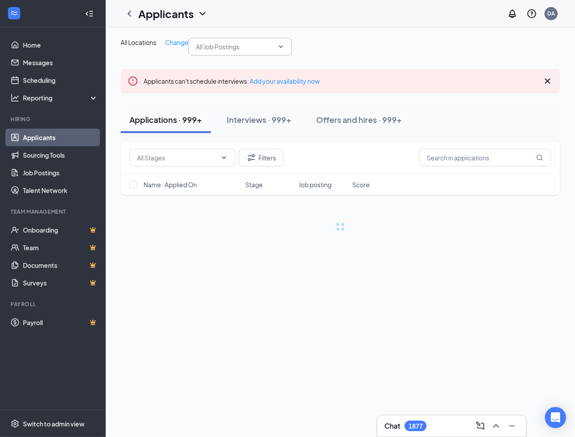
click at [196, 52] on input "text" at bounding box center [235, 47] width 78 height 10
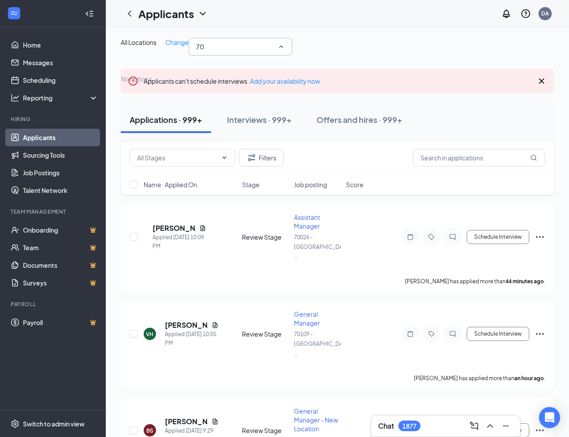
type input "70"
click at [188, 44] on div "All Locations Change" at bounding box center [155, 42] width 68 height 9
click at [187, 38] on div "Change" at bounding box center [176, 42] width 23 height 9
click at [185, 41] on span "Change" at bounding box center [176, 42] width 23 height 8
drag, startPoint x: 143, startPoint y: 74, endPoint x: 80, endPoint y: 66, distance: 63.4
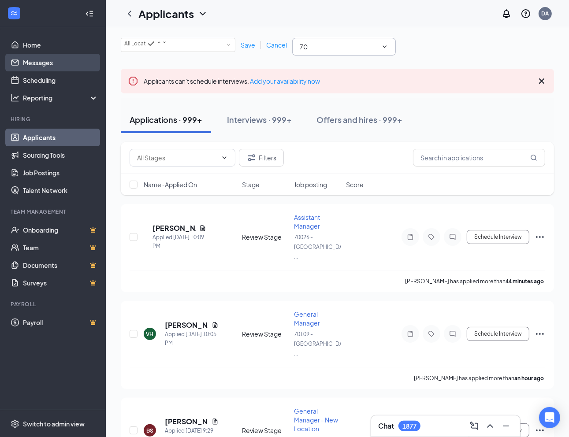
click at [167, 42] on div "All Locations" at bounding box center [145, 43] width 43 height 11
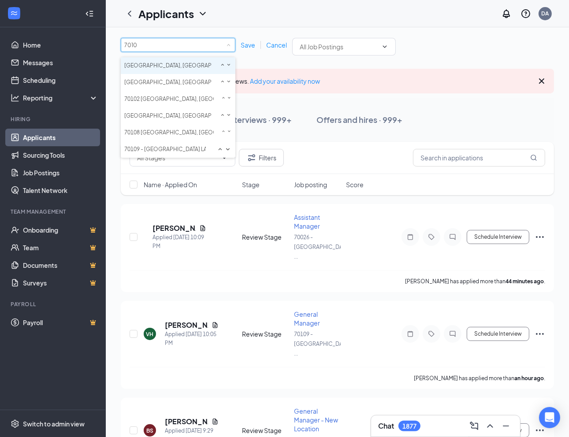
type input "70109"
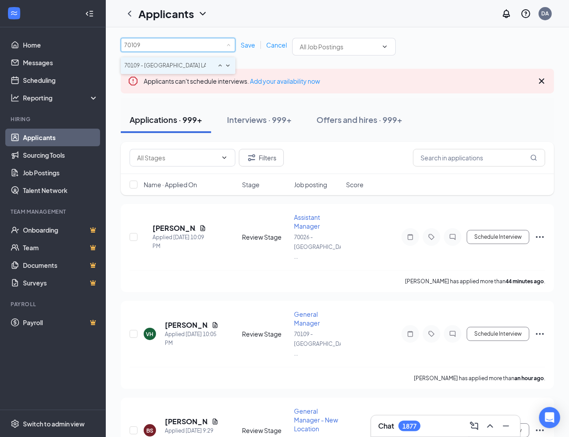
click at [148, 69] on span "70109 - [GEOGRAPHIC_DATA] LA" at bounding box center [165, 65] width 83 height 7
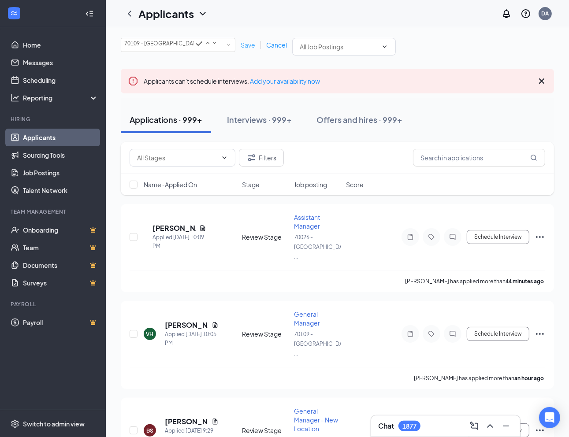
click at [249, 44] on span "Save" at bounding box center [247, 45] width 15 height 8
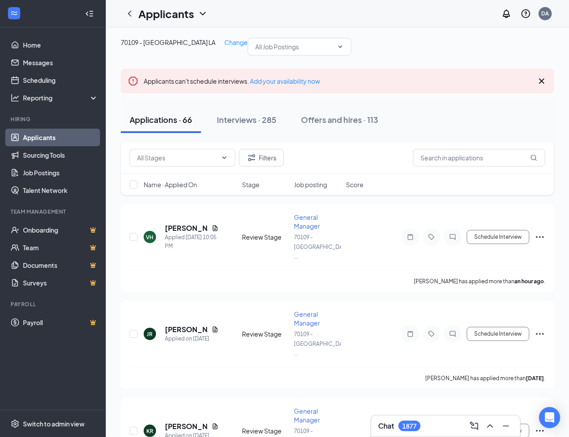
drag, startPoint x: 461, startPoint y: 37, endPoint x: 453, endPoint y: 15, distance: 22.7
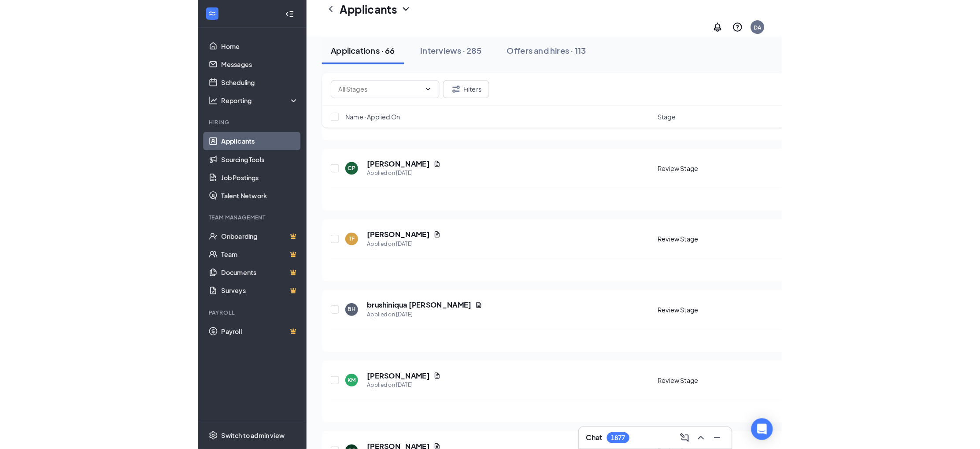
scroll to position [650, 0]
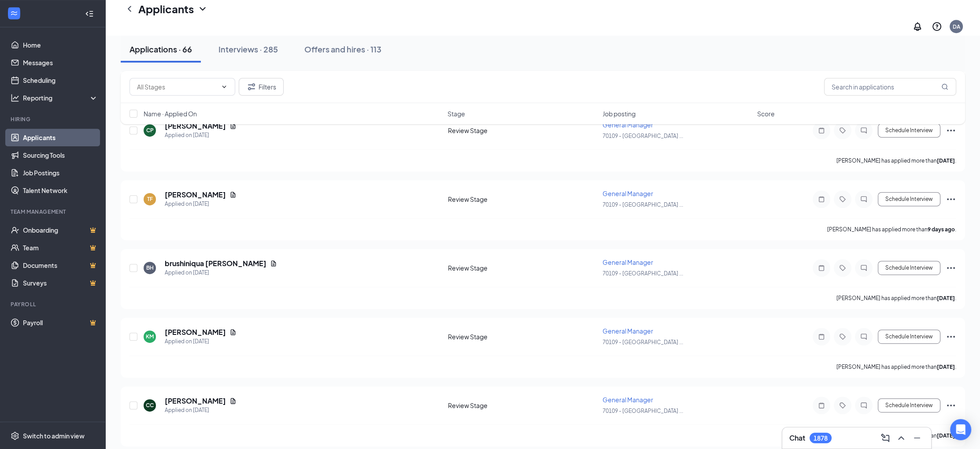
drag, startPoint x: 505, startPoint y: 13, endPoint x: 515, endPoint y: 10, distance: 10.9
click at [505, 13] on div "Applicants DA" at bounding box center [543, 17] width 874 height 35
